Goal: Task Accomplishment & Management: Manage account settings

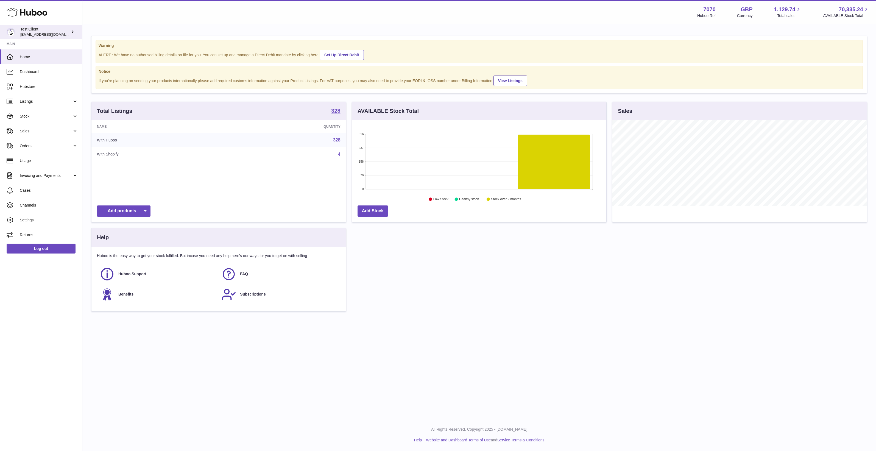
scroll to position [85, 254]
click at [38, 25] on link "Test Client internalAdmin-7070@internal.huboo.com" at bounding box center [41, 32] width 82 height 14
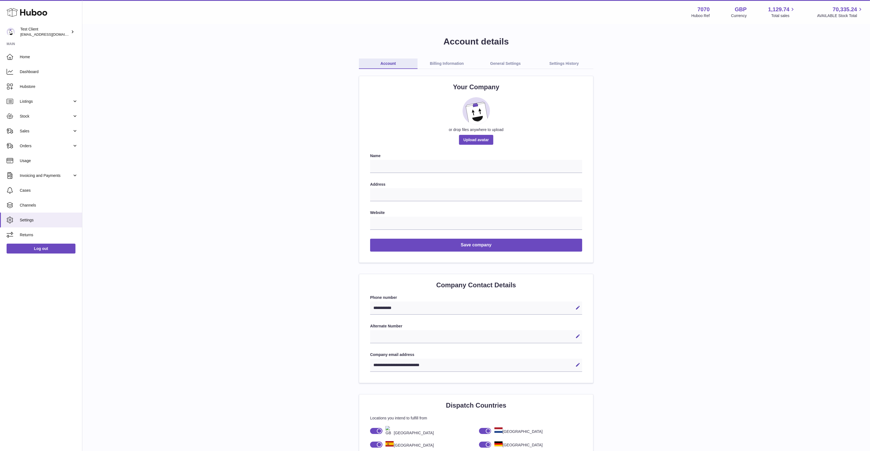
click at [451, 68] on link "Billing Information" at bounding box center [447, 63] width 59 height 10
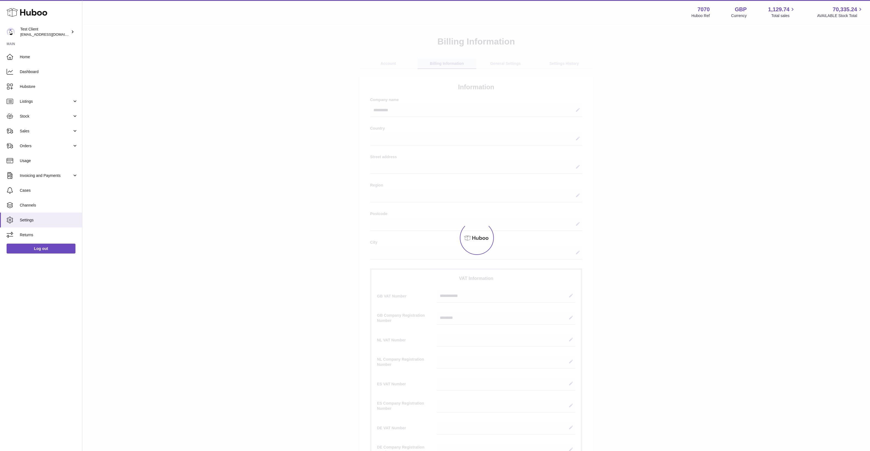
select select
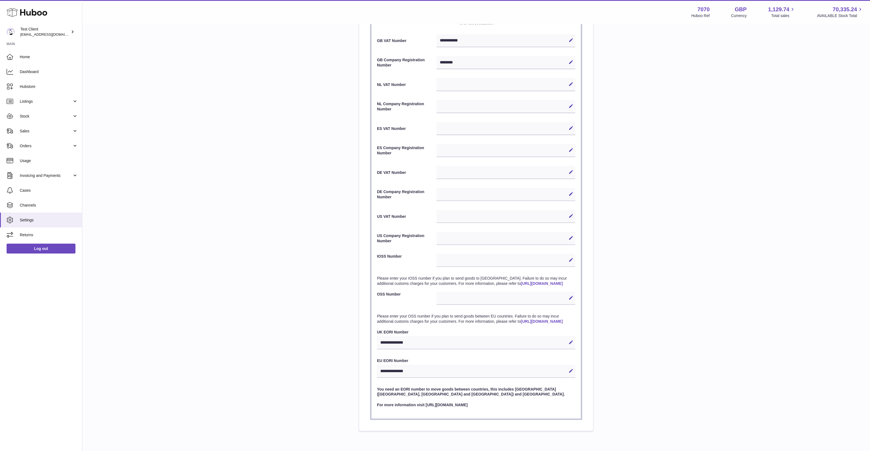
scroll to position [289, 0]
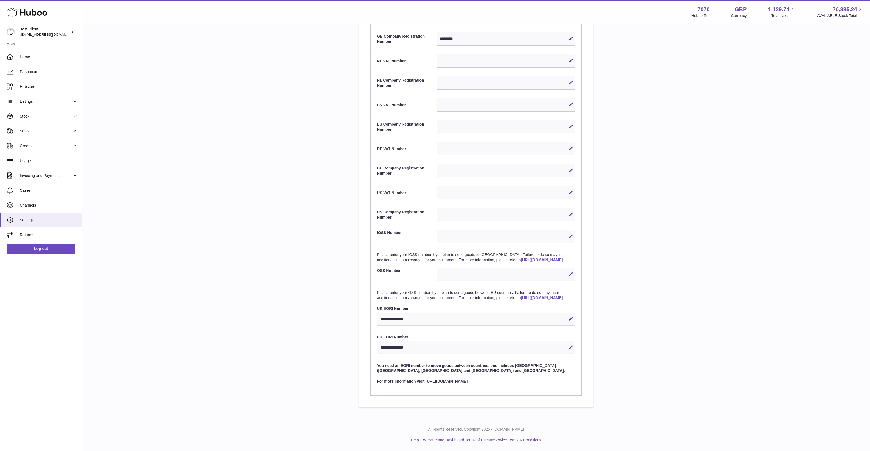
click at [278, 362] on div "**********" at bounding box center [476, 82] width 771 height 651
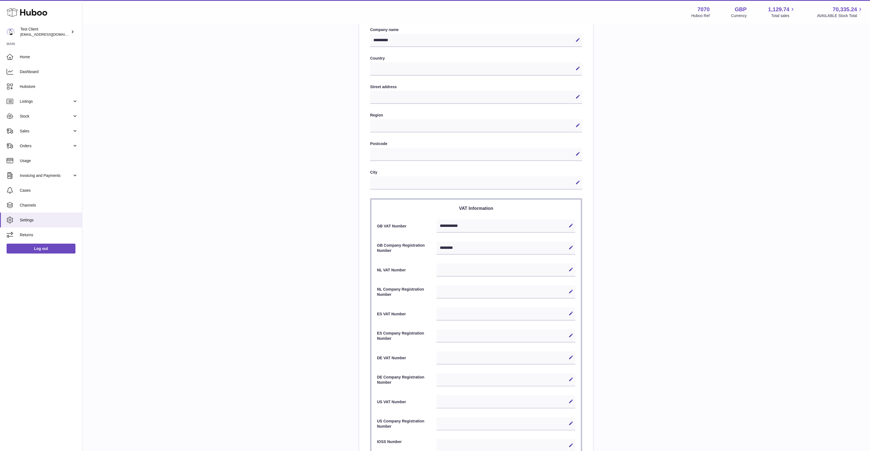
scroll to position [103, 0]
